Goal: Information Seeking & Learning: Find specific page/section

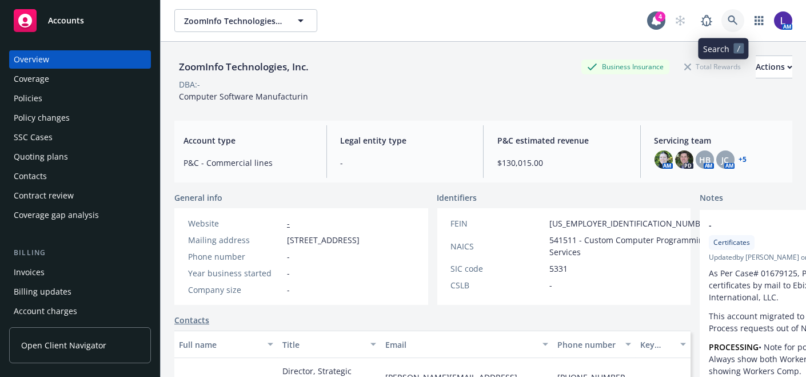
click at [728, 21] on icon at bounding box center [733, 20] width 10 height 10
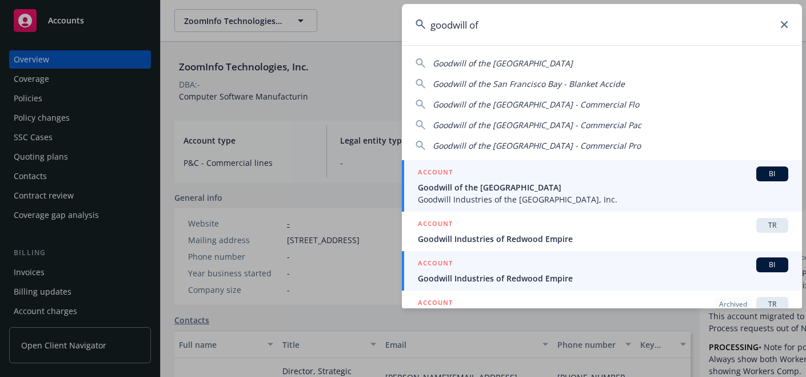
type input "goodwill of"
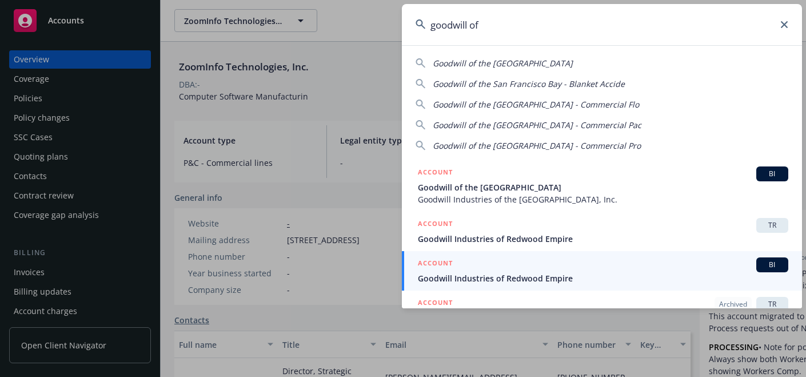
click at [489, 277] on span "Goodwill Industries of Redwood Empire" at bounding box center [603, 278] width 371 height 12
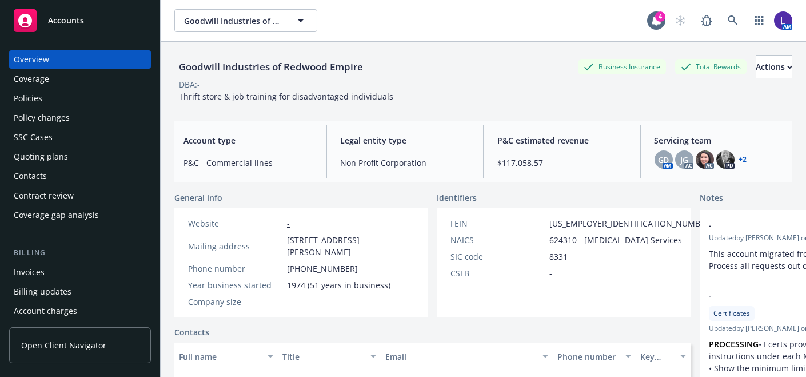
click at [64, 99] on div "Policies" at bounding box center [80, 98] width 133 height 18
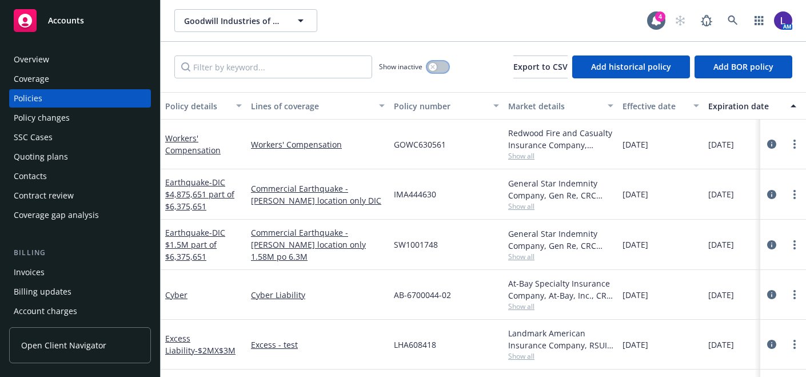
click at [439, 63] on button "button" at bounding box center [438, 66] width 22 height 11
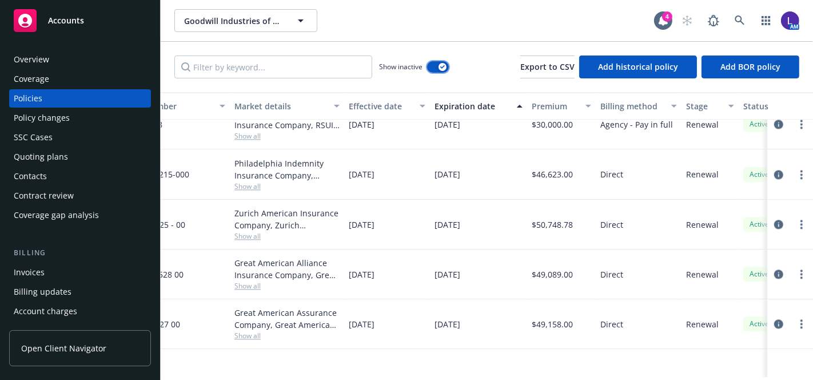
scroll to position [2270, 274]
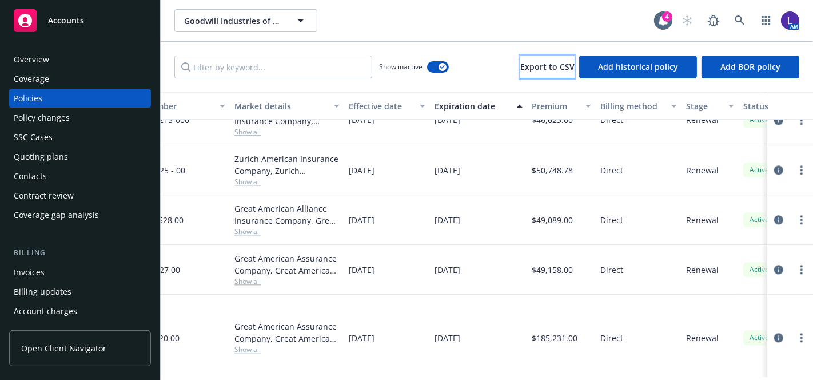
click at [539, 60] on button "Export to CSV" at bounding box center [547, 66] width 54 height 23
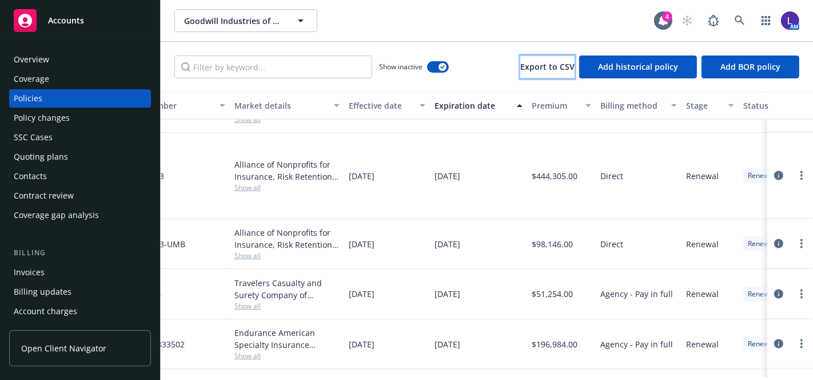
scroll to position [1822, 274]
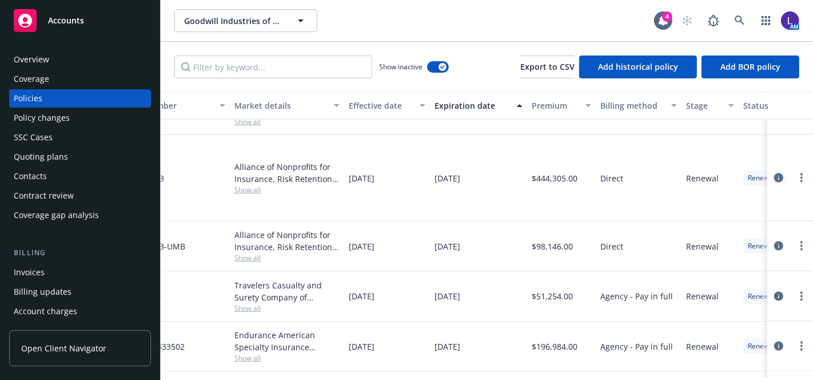
click at [774, 179] on icon "circleInformation" at bounding box center [778, 177] width 9 height 9
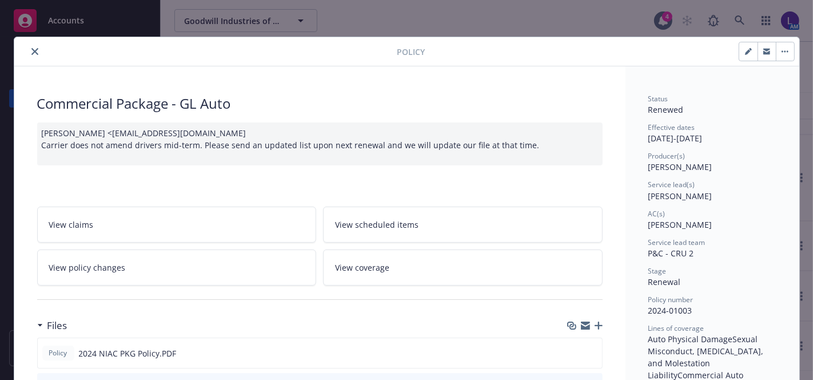
click at [31, 49] on icon "close" at bounding box center [34, 51] width 7 height 7
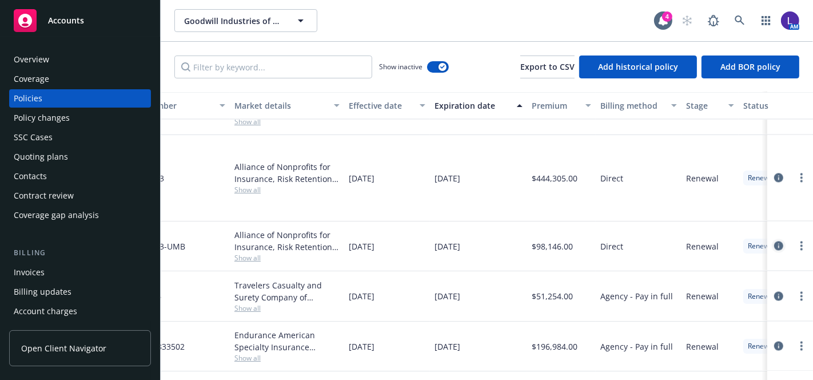
click at [774, 243] on icon "circleInformation" at bounding box center [778, 245] width 9 height 9
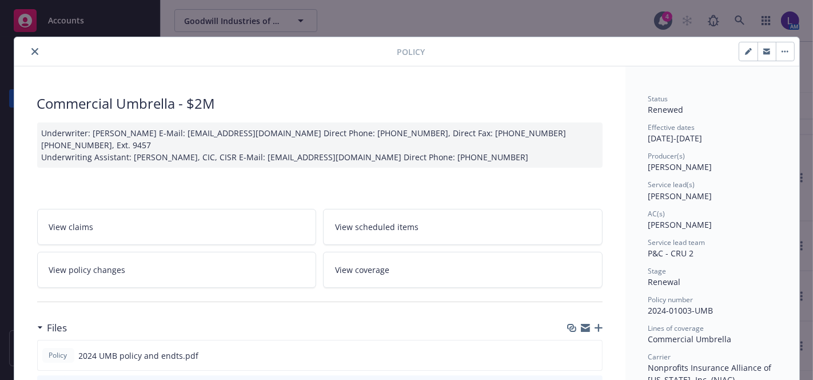
click at [14, 46] on div "Policy" at bounding box center [406, 51] width 785 height 29
click at [36, 57] on div at bounding box center [208, 52] width 379 height 14
click at [31, 52] on icon "close" at bounding box center [34, 51] width 7 height 7
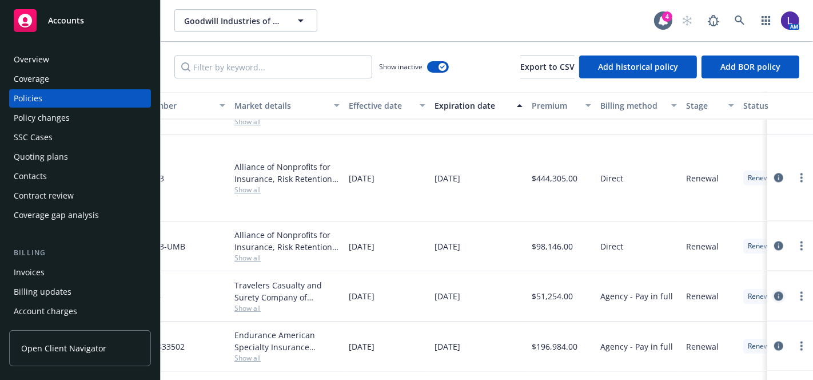
click at [774, 292] on icon "circleInformation" at bounding box center [778, 296] width 9 height 9
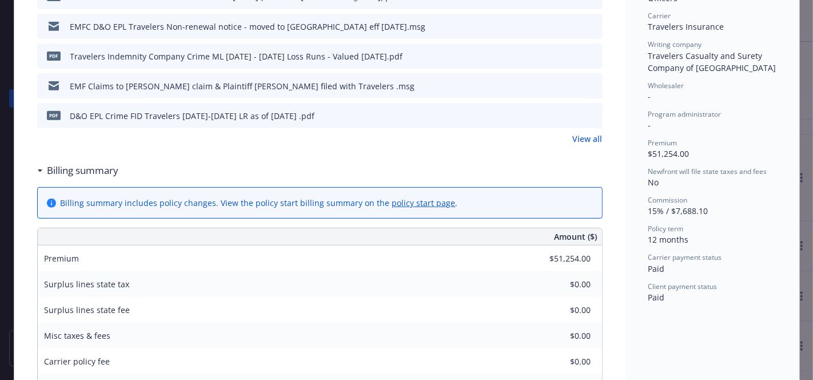
scroll to position [393, 0]
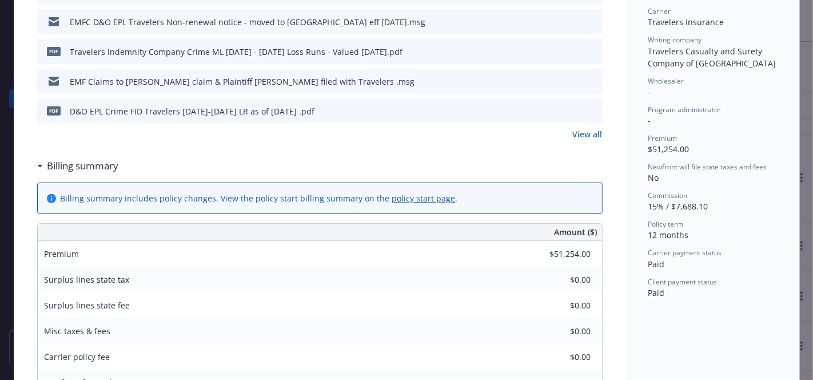
click at [590, 23] on button at bounding box center [593, 22] width 10 height 12
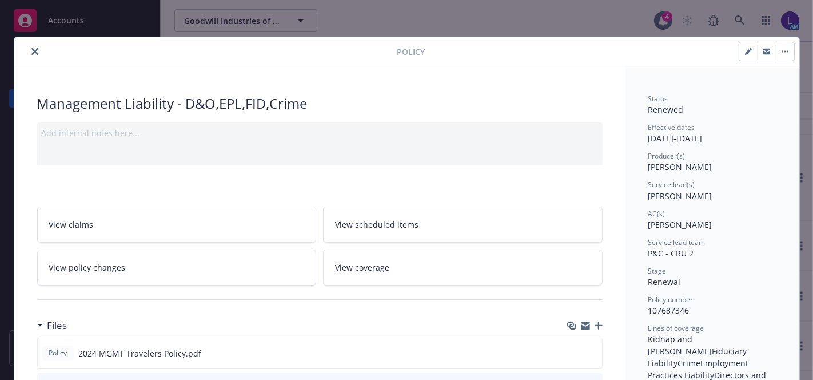
click at [172, 26] on div "Policy Management Liability - D&O,EPL,FID,Crime Add internal notes here... View…" at bounding box center [406, 190] width 813 height 380
click at [31, 50] on icon "close" at bounding box center [34, 51] width 7 height 7
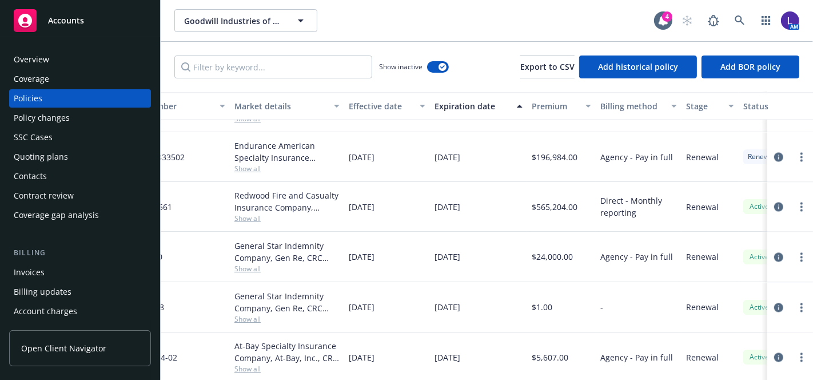
scroll to position [1980, 274]
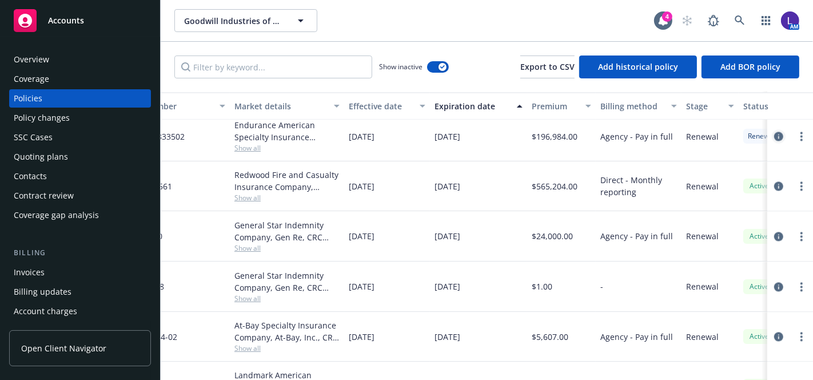
click at [774, 133] on icon "circleInformation" at bounding box center [778, 136] width 9 height 9
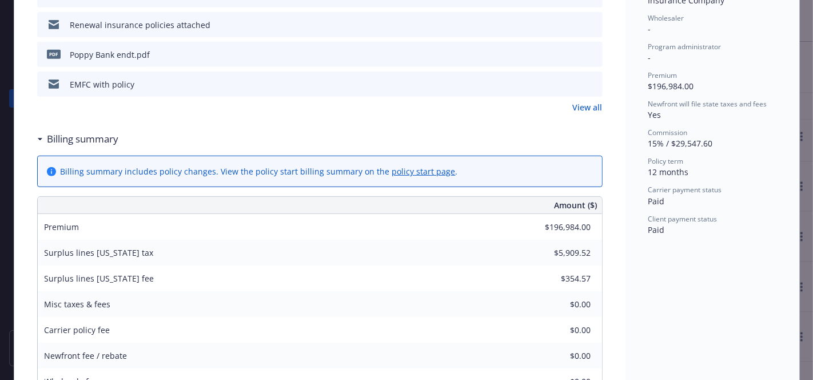
scroll to position [433, 0]
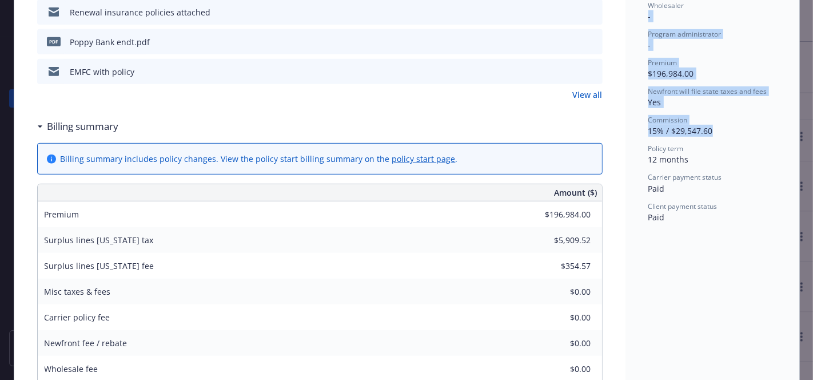
drag, startPoint x: 803, startPoint y: 133, endPoint x: 800, endPoint y: -9, distance: 141.8
click at [800, 0] on html "Accounts Overview Coverage Policies Policy changes SSC Cases Quoting plans Cont…" at bounding box center [406, 190] width 813 height 380
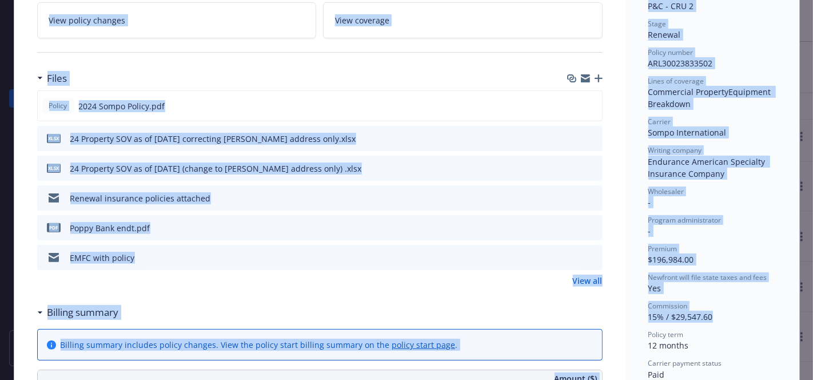
scroll to position [0, 0]
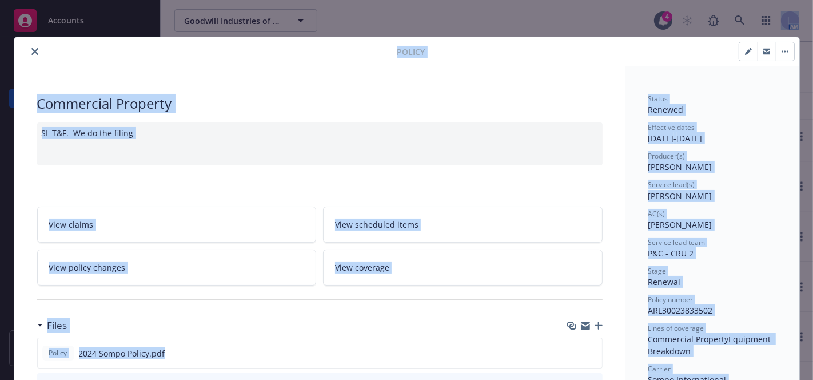
click at [35, 52] on button "close" at bounding box center [35, 52] width 14 height 14
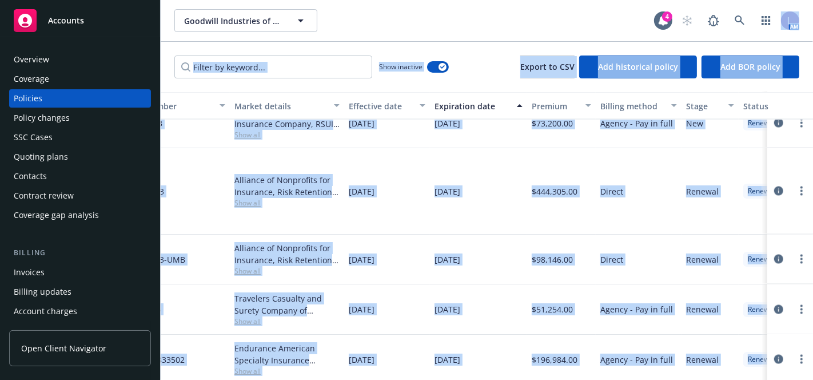
scroll to position [1784, 274]
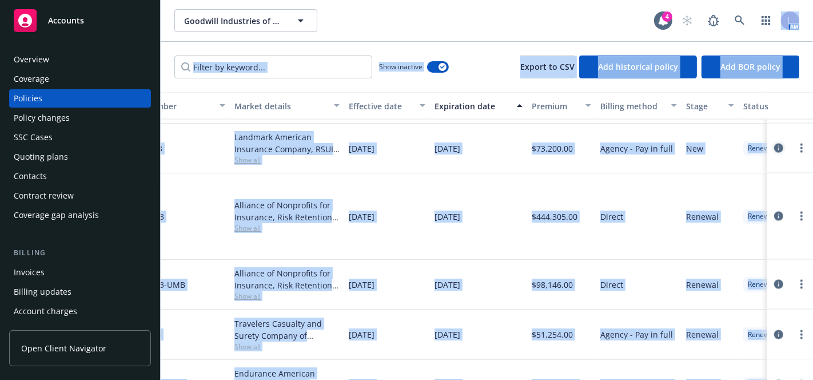
click at [774, 144] on icon "circleInformation" at bounding box center [778, 148] width 9 height 9
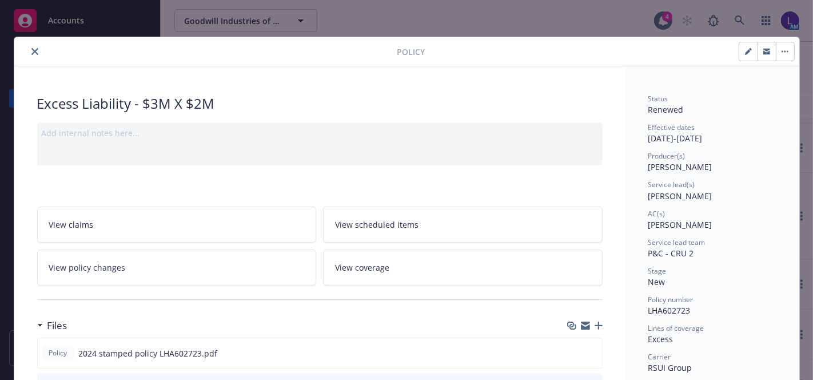
click at [31, 51] on icon "close" at bounding box center [34, 51] width 7 height 7
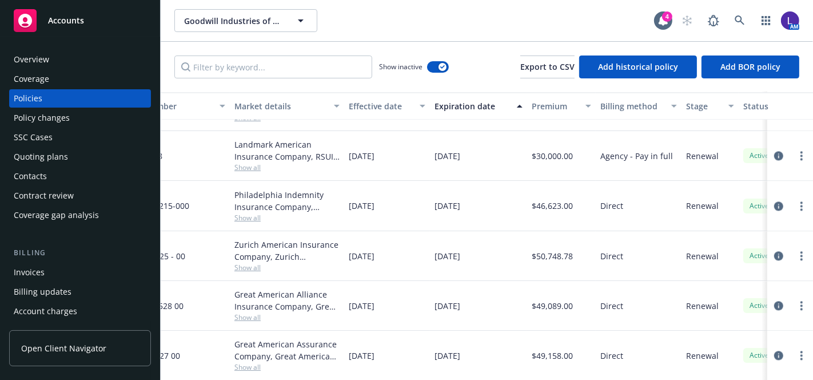
scroll to position [2204, 274]
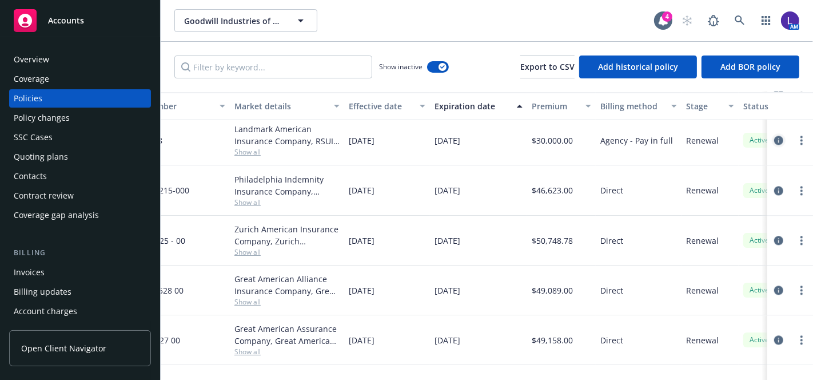
click at [774, 136] on icon "circleInformation" at bounding box center [778, 140] width 9 height 9
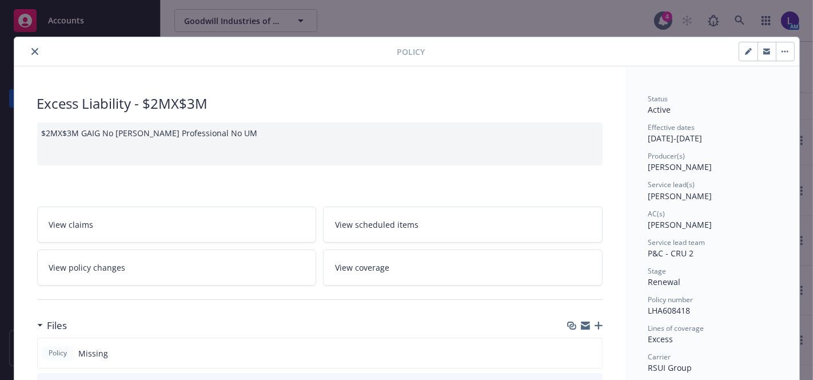
click at [29, 55] on button "close" at bounding box center [35, 52] width 14 height 14
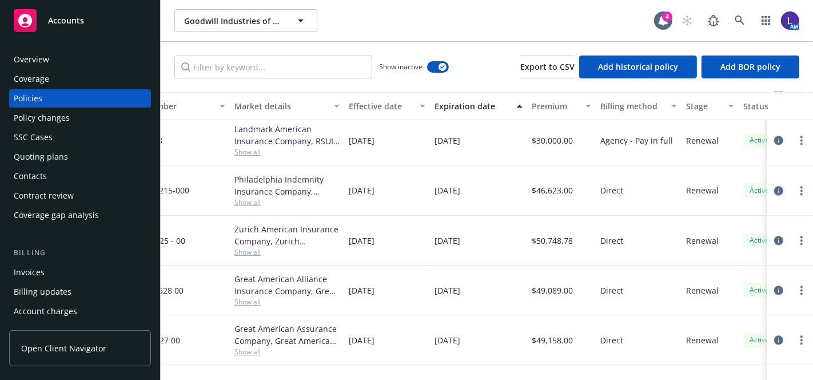
click at [774, 189] on icon "circleInformation" at bounding box center [778, 190] width 9 height 9
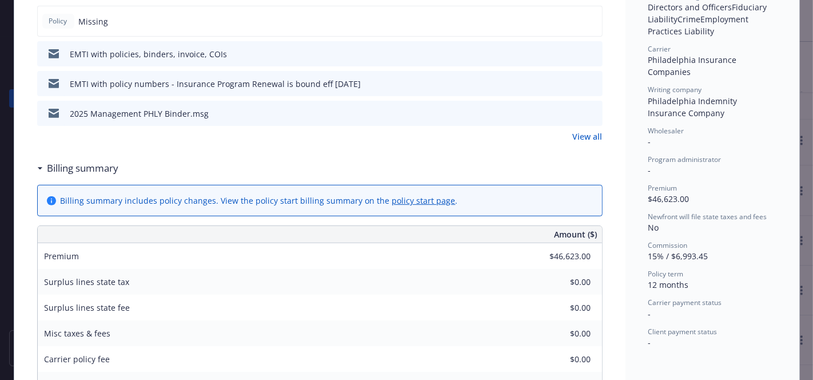
scroll to position [334, 0]
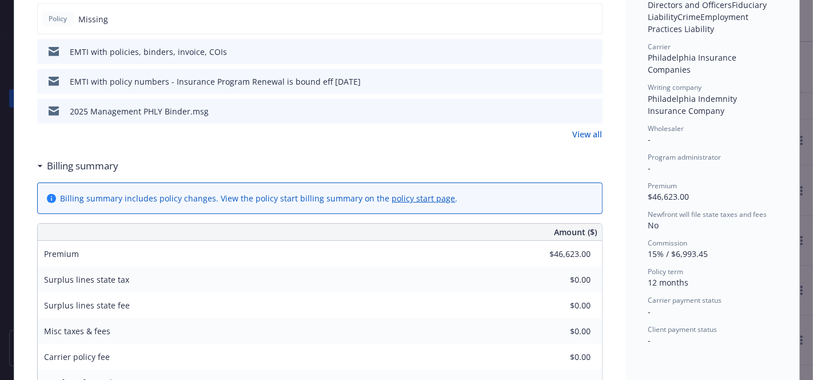
click at [770, 144] on div "Status Active Effective dates [DATE] - [DATE] Producer(s) [PERSON_NAME] Service…" at bounding box center [712, 53] width 128 height 586
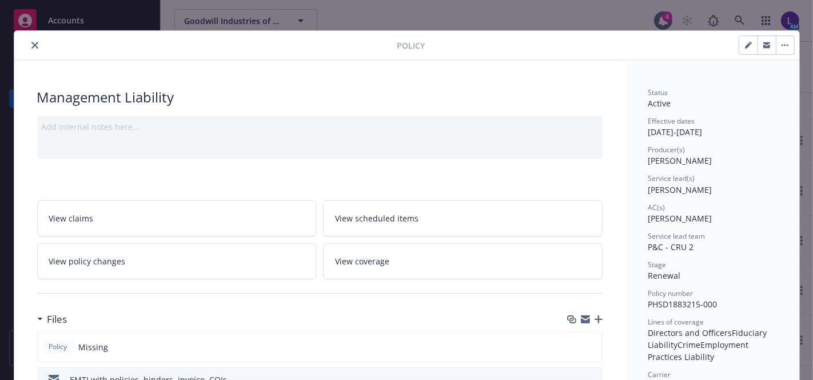
scroll to position [0, 0]
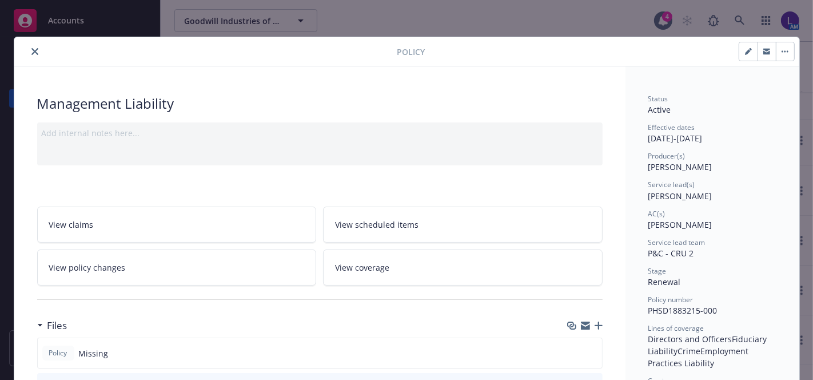
click at [31, 49] on icon "close" at bounding box center [34, 51] width 7 height 7
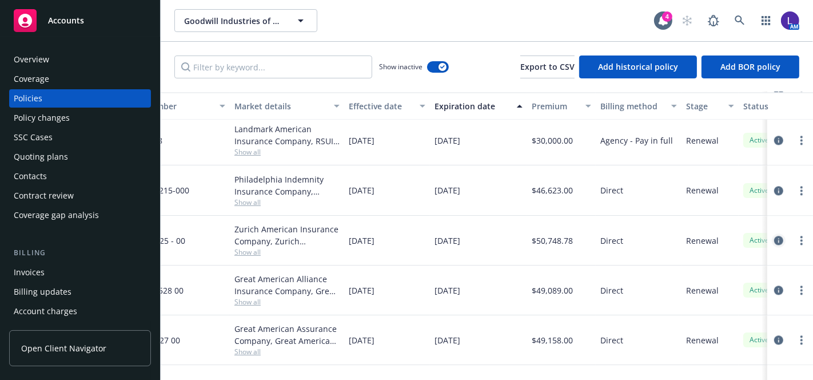
click at [774, 240] on icon "circleInformation" at bounding box center [778, 240] width 9 height 9
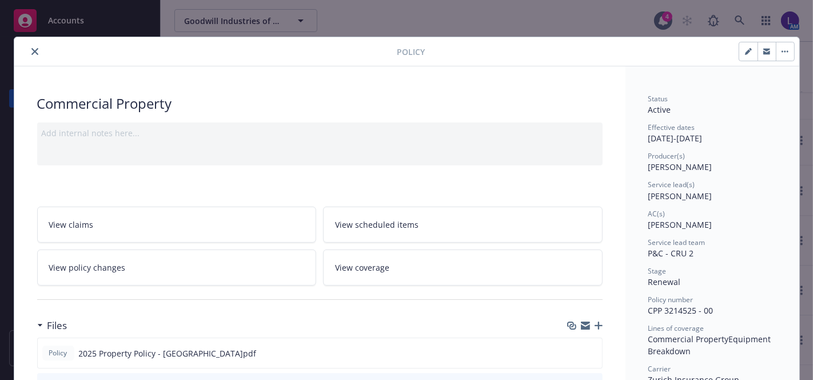
click at [31, 50] on icon "close" at bounding box center [34, 51] width 7 height 7
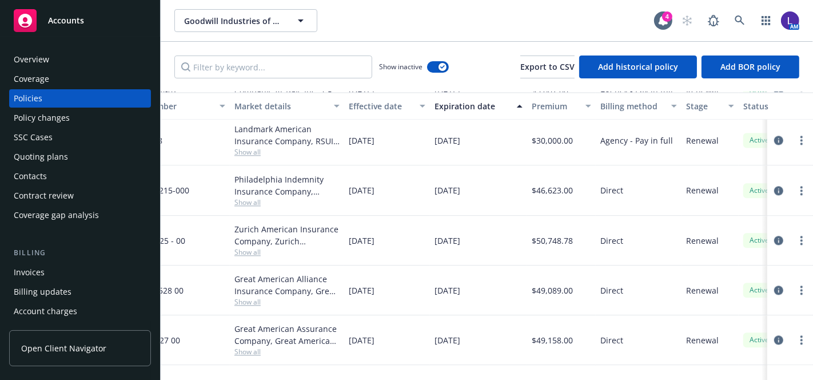
scroll to position [2267, 274]
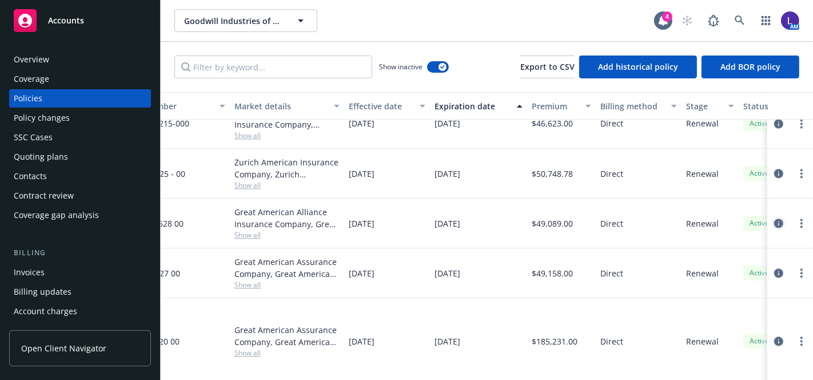
click at [774, 221] on icon "circleInformation" at bounding box center [778, 222] width 9 height 9
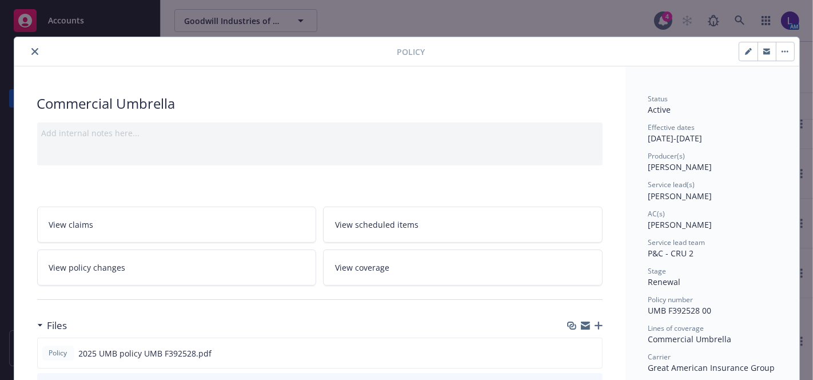
click at [31, 52] on icon "close" at bounding box center [34, 51] width 7 height 7
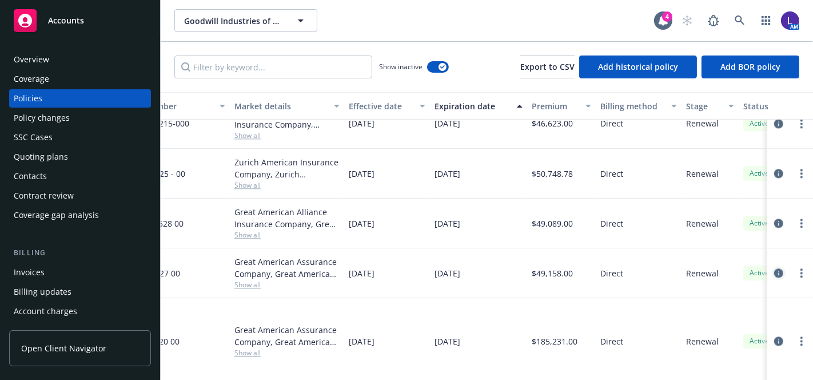
click at [774, 269] on icon "circleInformation" at bounding box center [778, 272] width 9 height 9
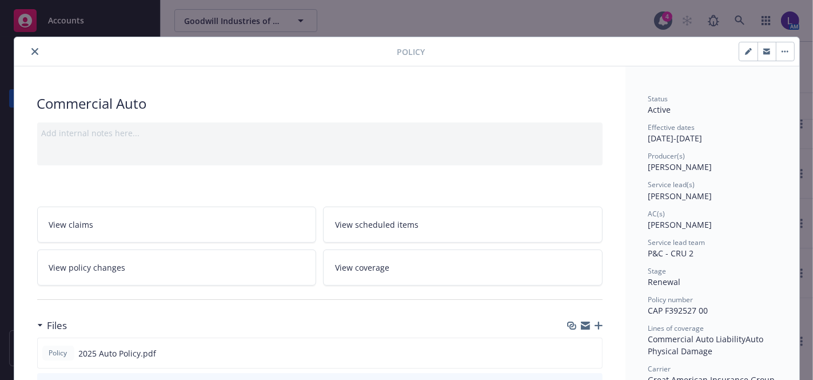
click at [31, 50] on icon "close" at bounding box center [34, 51] width 7 height 7
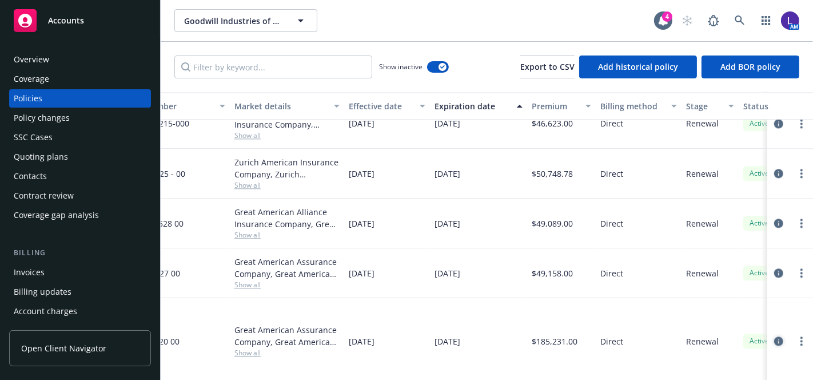
click at [774, 336] on icon "circleInformation" at bounding box center [778, 340] width 9 height 9
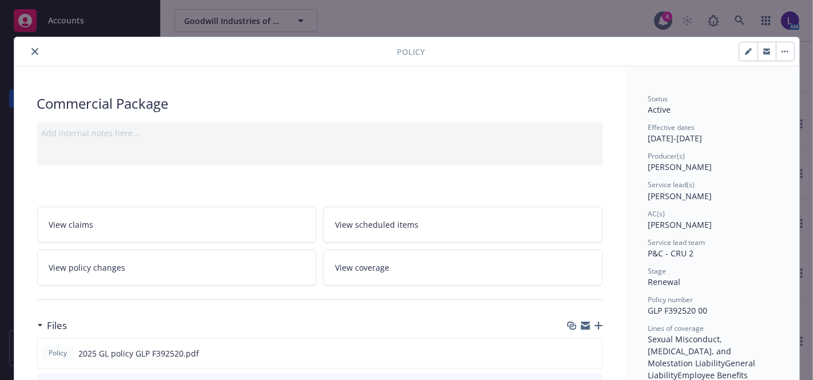
click at [28, 48] on button "close" at bounding box center [35, 52] width 14 height 14
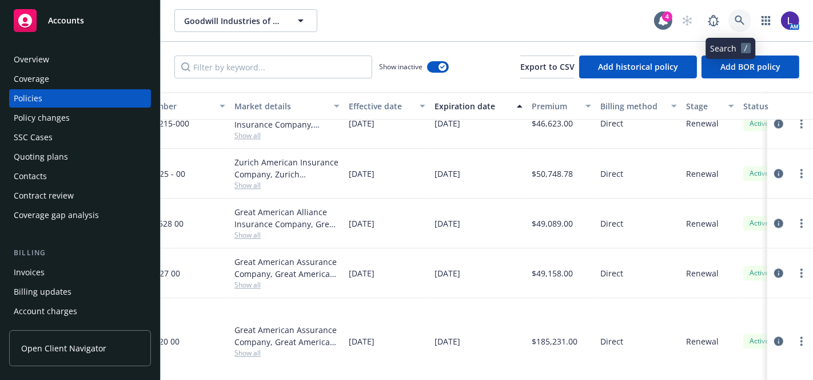
click at [735, 18] on icon at bounding box center [740, 20] width 10 height 10
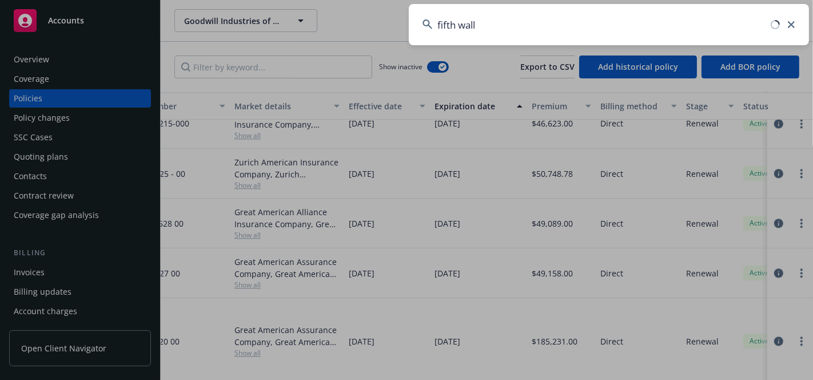
type input "fifth wall"
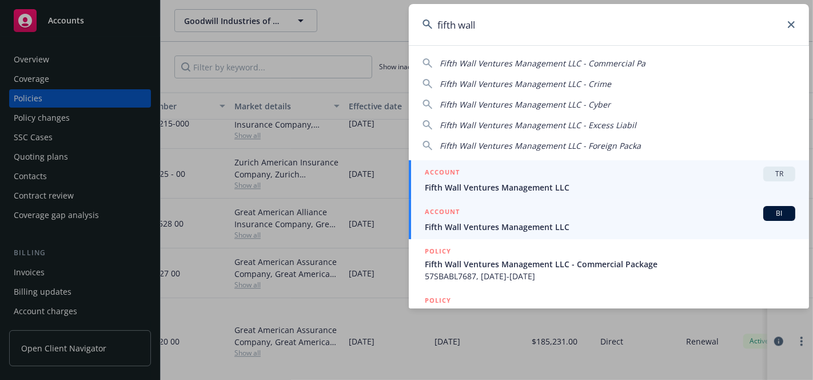
click at [671, 210] on div "ACCOUNT BI" at bounding box center [610, 213] width 371 height 15
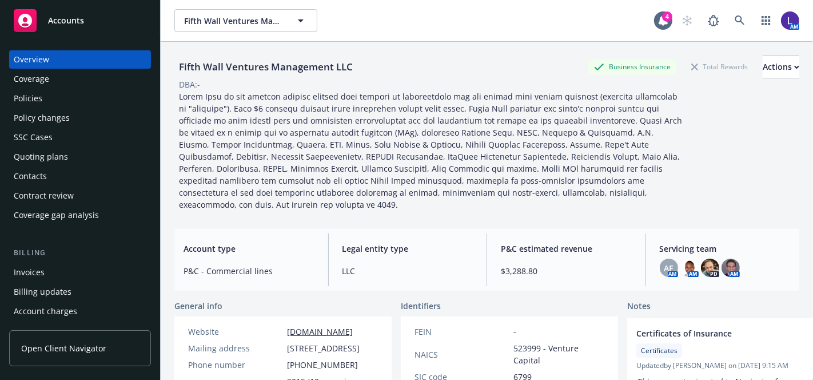
click at [71, 97] on div "Policies" at bounding box center [80, 98] width 133 height 18
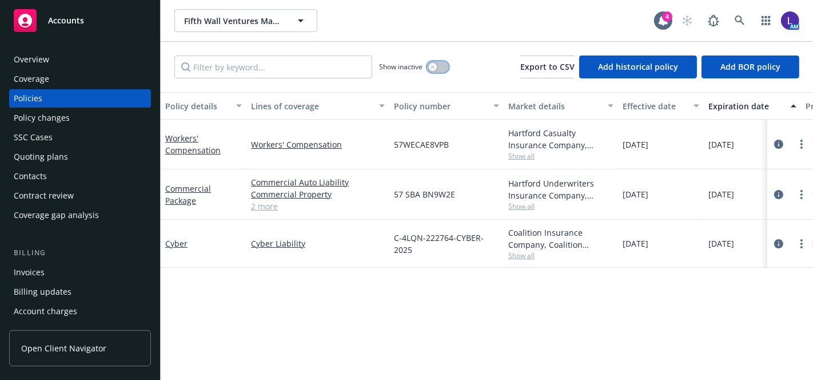
click at [438, 69] on button "button" at bounding box center [438, 66] width 22 height 11
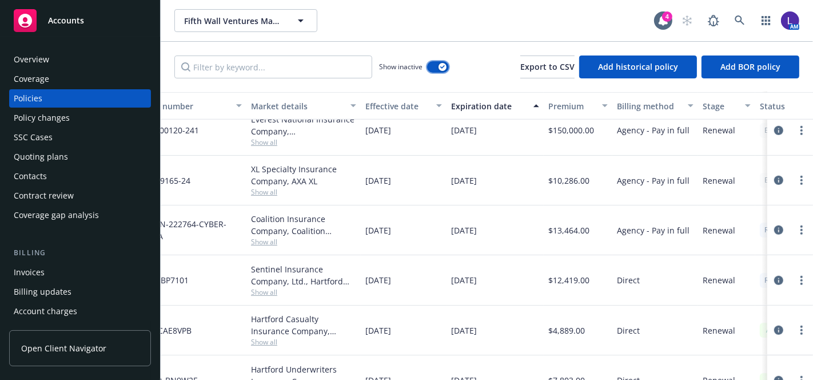
scroll to position [614, 200]
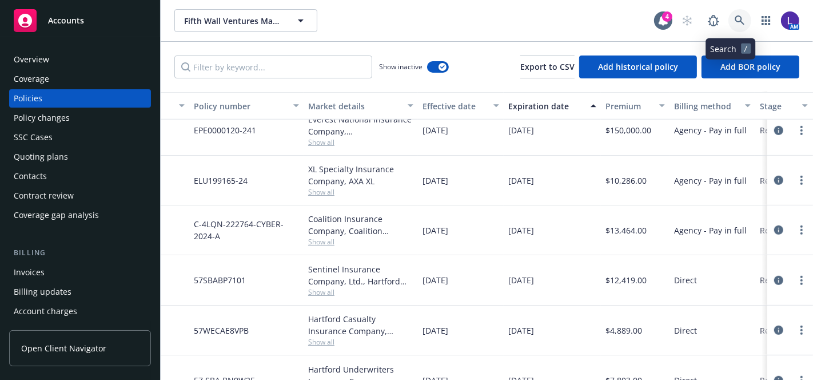
click at [729, 19] on link at bounding box center [740, 20] width 23 height 23
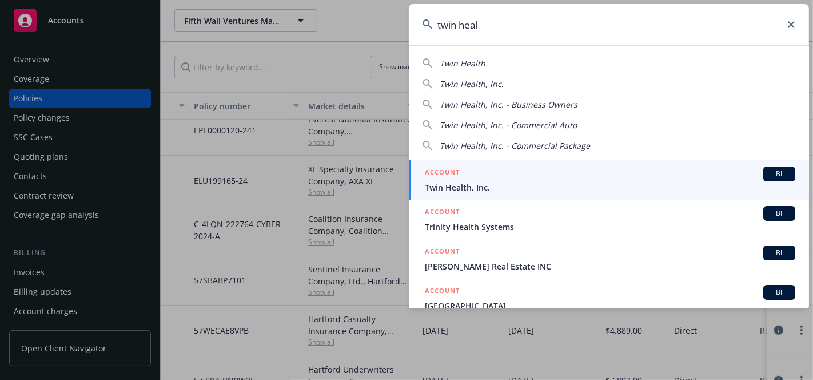
type input "twin heal"
click at [453, 184] on span "Twin Health, Inc." at bounding box center [610, 187] width 371 height 12
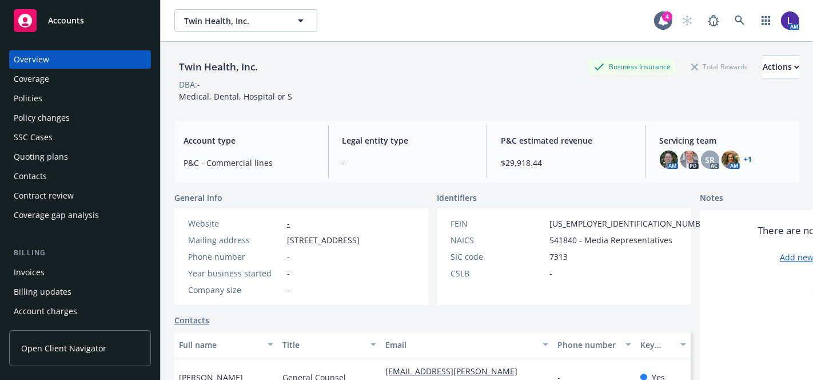
click at [41, 95] on div "Policies" at bounding box center [80, 98] width 133 height 18
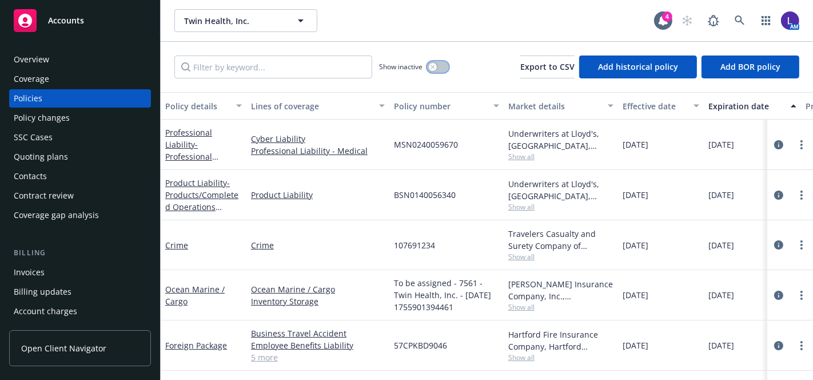
click at [440, 62] on button "button" at bounding box center [438, 66] width 22 height 11
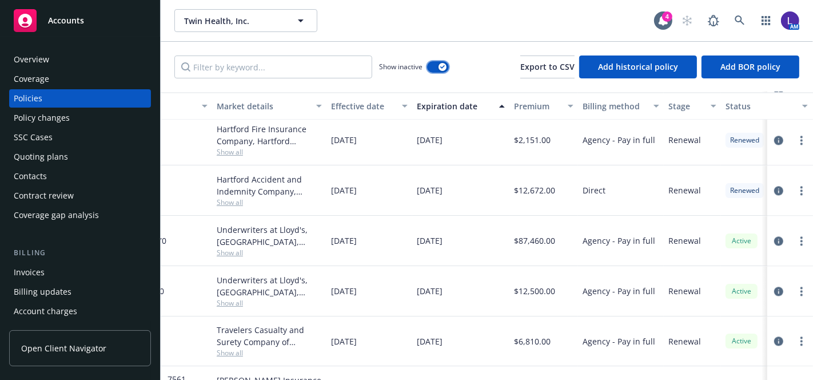
scroll to position [2108, 292]
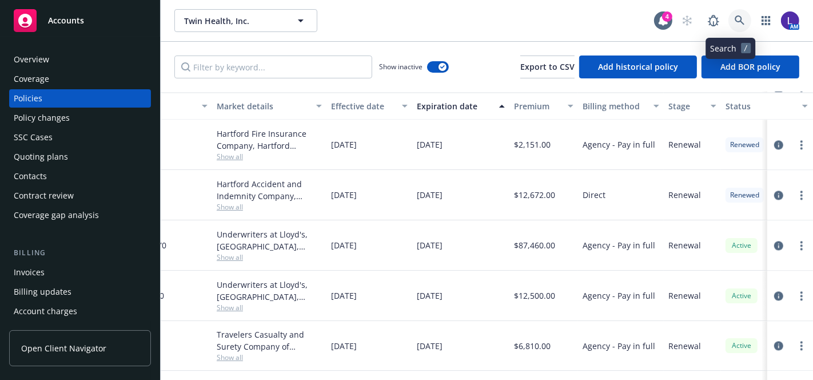
click at [729, 16] on link at bounding box center [740, 20] width 23 height 23
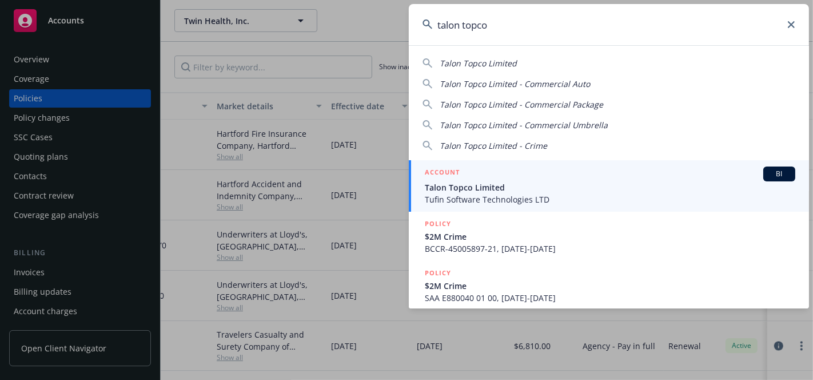
type input "talon topco"
click at [480, 197] on span "Tufin Software Technologies LTD" at bounding box center [610, 199] width 371 height 12
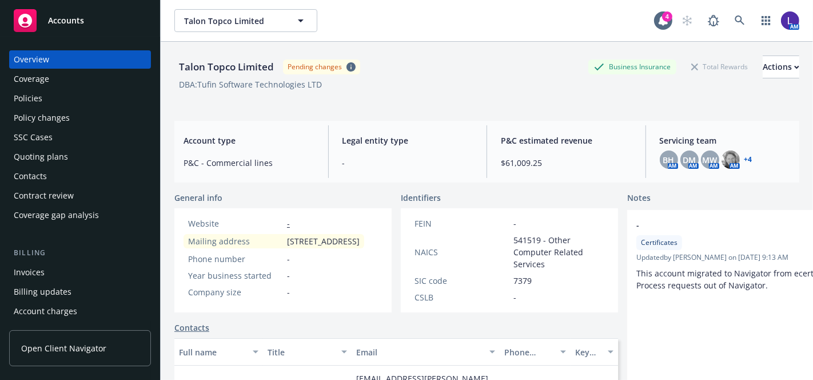
click at [22, 98] on div "Policies" at bounding box center [28, 98] width 29 height 18
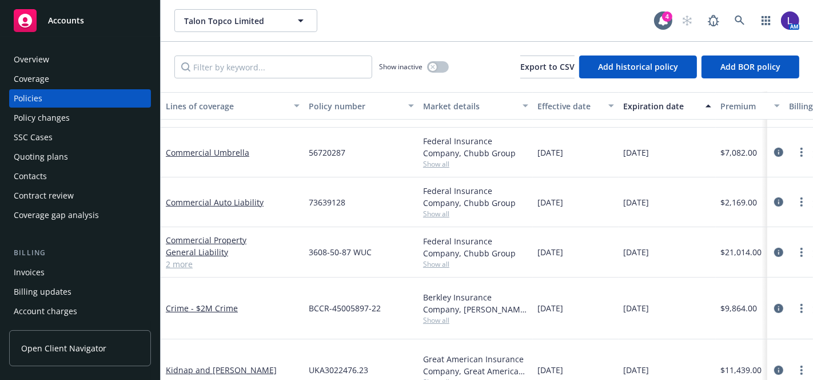
scroll to position [0, 85]
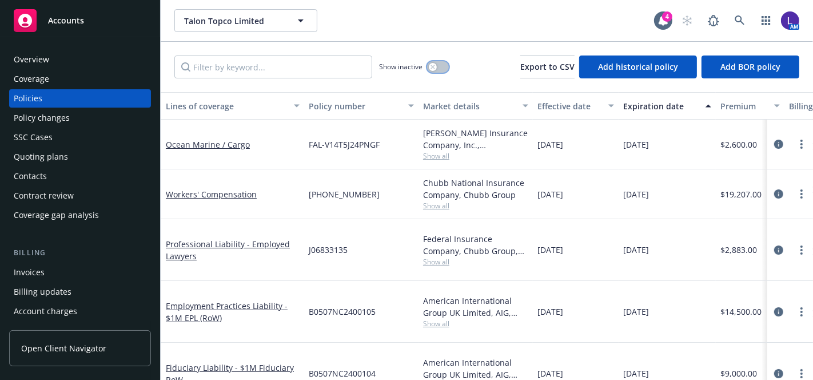
click at [443, 64] on button "button" at bounding box center [438, 66] width 22 height 11
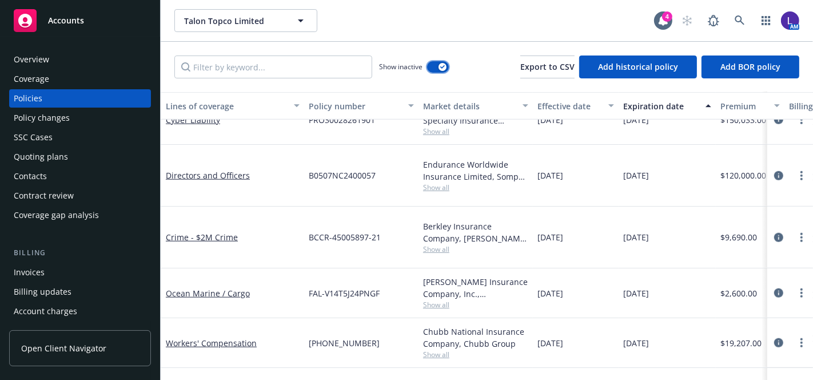
scroll to position [848, 85]
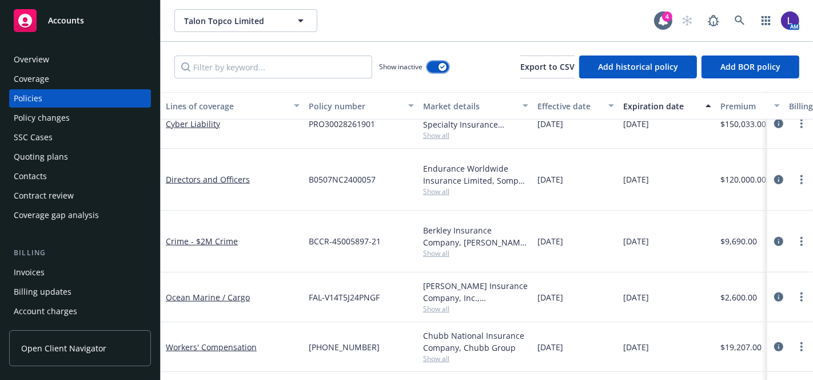
click at [431, 67] on button "button" at bounding box center [438, 66] width 22 height 11
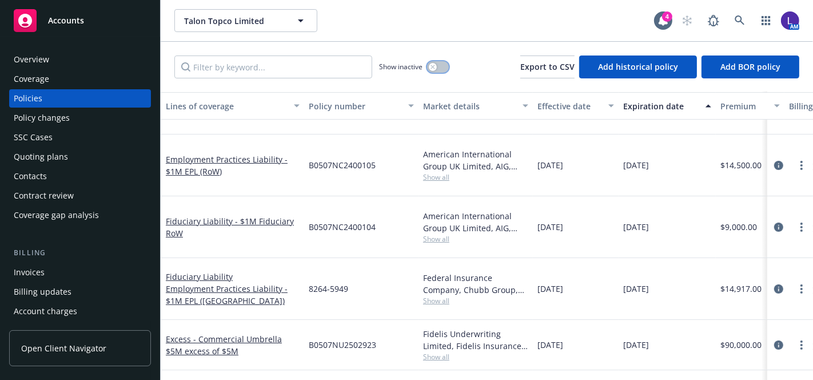
scroll to position [134, 85]
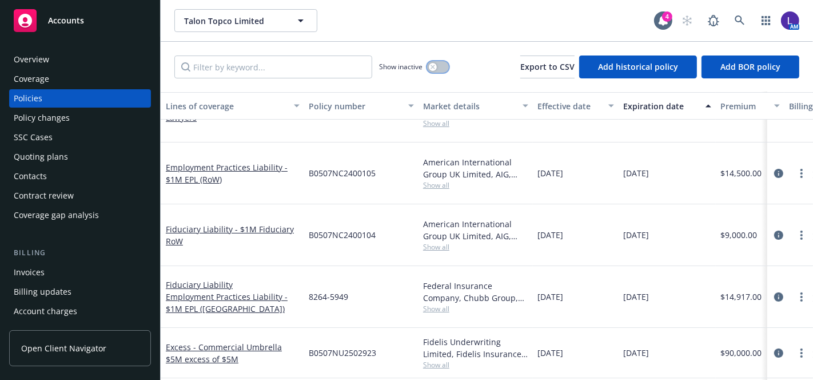
click at [447, 69] on button "button" at bounding box center [438, 66] width 22 height 11
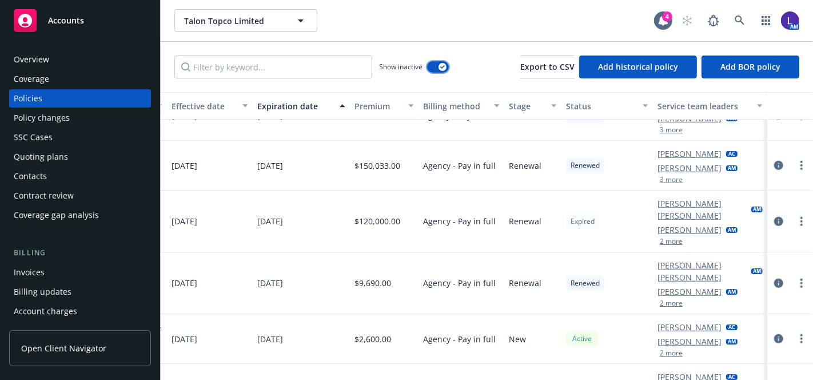
scroll to position [823, 469]
click at [735, 20] on icon at bounding box center [740, 20] width 10 height 10
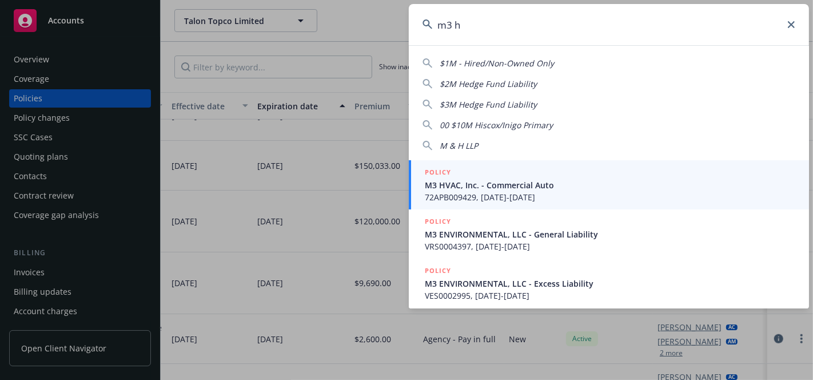
type input "m3 h"
click at [463, 181] on span "M3 HVAC, Inc. - Commercial Auto" at bounding box center [610, 185] width 371 height 12
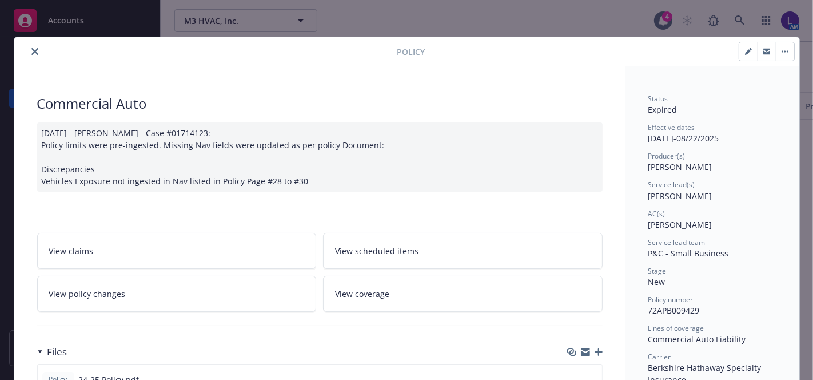
click at [28, 51] on button "close" at bounding box center [35, 52] width 14 height 14
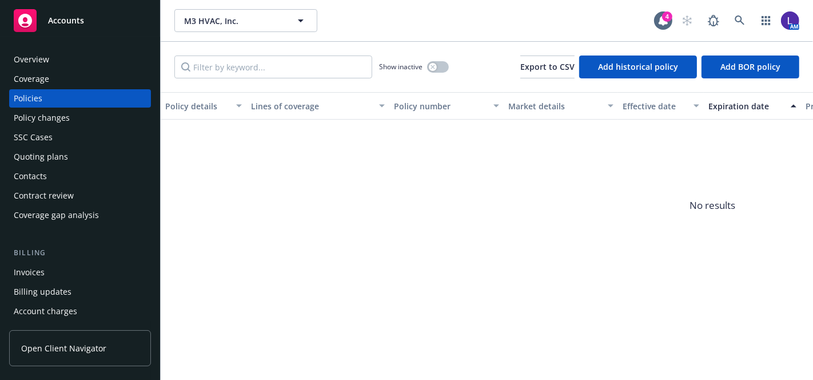
click at [50, 58] on div "Overview" at bounding box center [80, 59] width 133 height 18
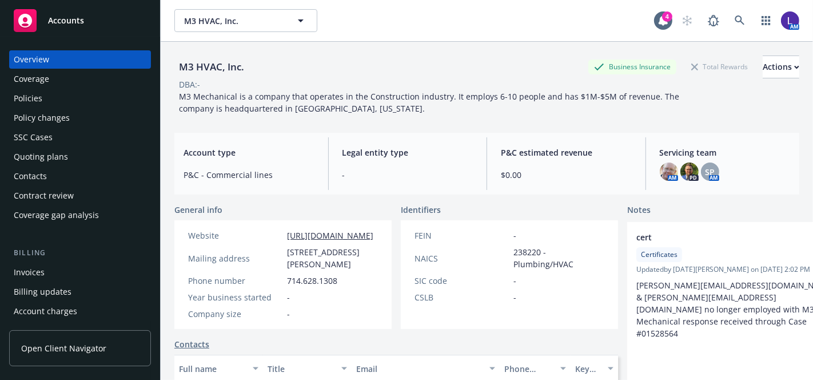
click at [74, 95] on div "Policies" at bounding box center [80, 98] width 133 height 18
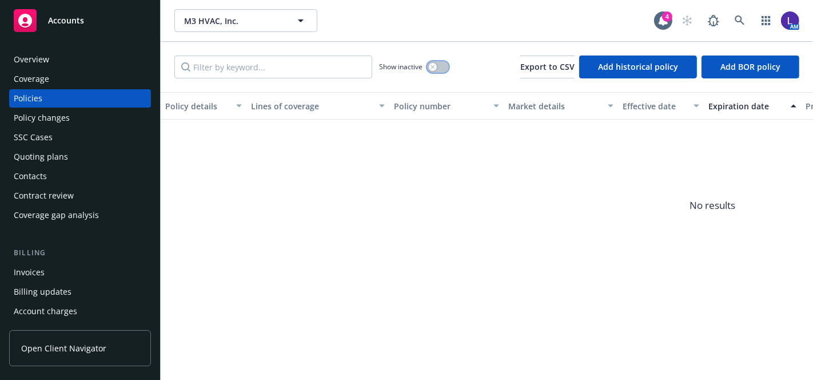
click at [436, 67] on div "button" at bounding box center [433, 67] width 8 height 8
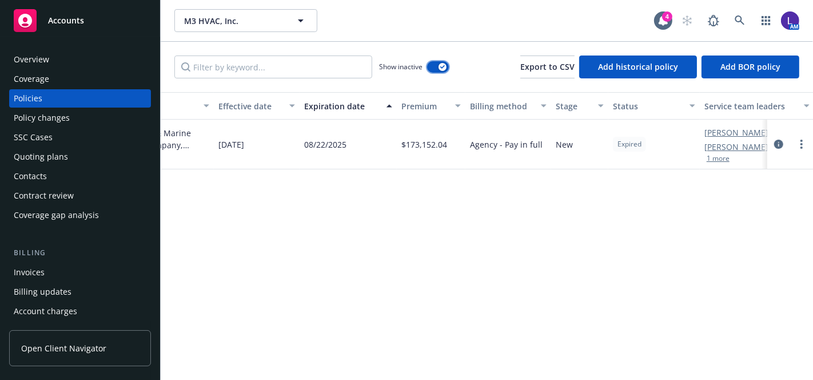
scroll to position [0, 460]
